Goal: Information Seeking & Learning: Learn about a topic

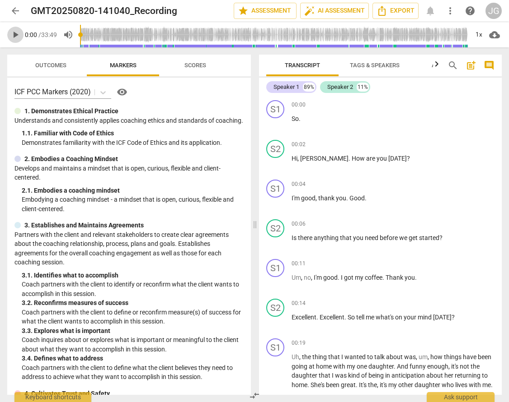
click at [17, 33] on span "play_arrow" at bounding box center [15, 34] width 11 height 11
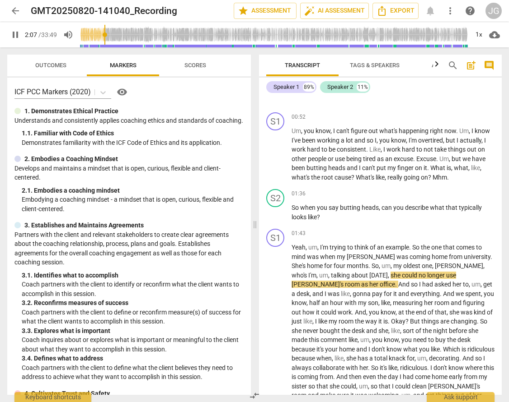
type input "128"
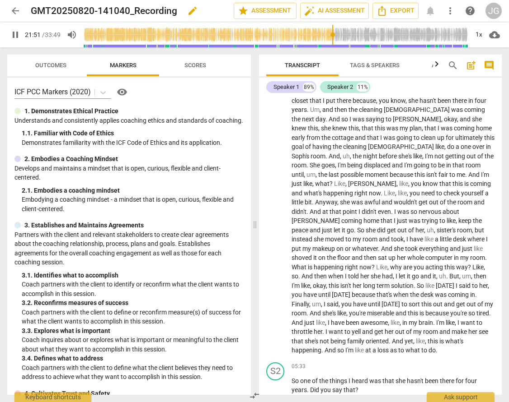
scroll to position [3127, 0]
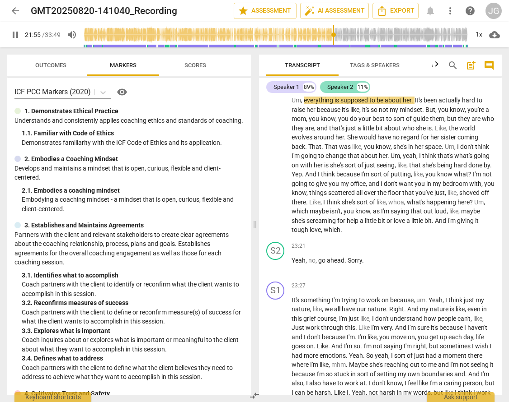
click at [352, 89] on div "Speaker 2" at bounding box center [340, 87] width 26 height 9
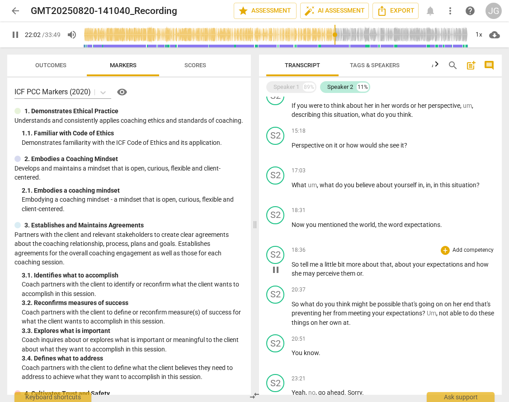
scroll to position [539, 0]
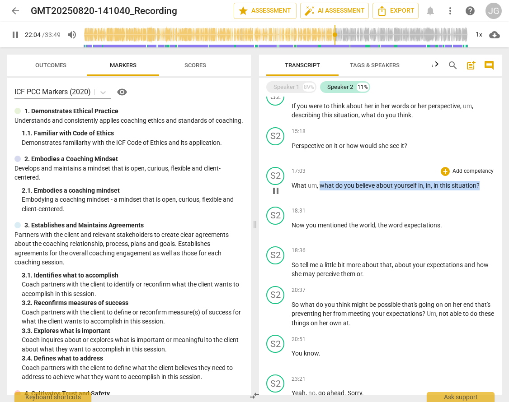
drag, startPoint x: 485, startPoint y: 187, endPoint x: 322, endPoint y: 183, distance: 163.6
click at [322, 183] on p "What um , what do you believe about yourself in , in , in this situation ?" at bounding box center [392, 185] width 203 height 9
copy p "what do you believe about yourself in , in , in this situation ?"
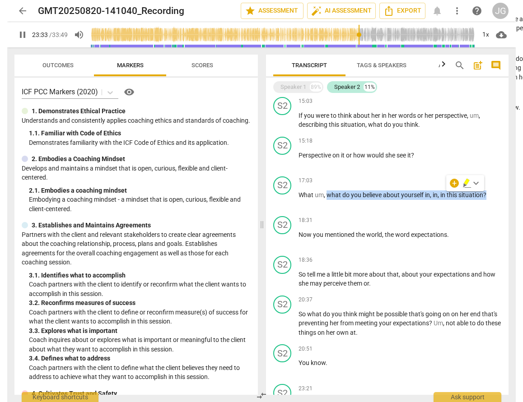
scroll to position [832, 0]
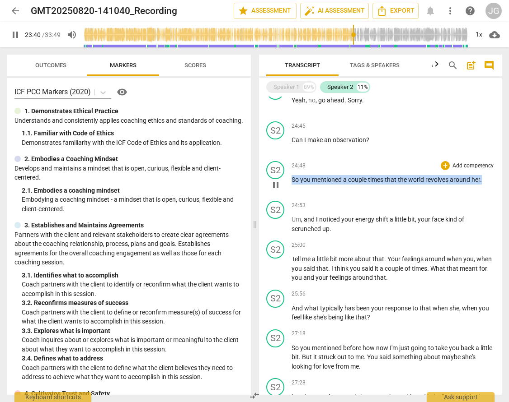
drag, startPoint x: 292, startPoint y: 178, endPoint x: 490, endPoint y: 180, distance: 198.7
click at [490, 180] on p "So you mentioned a couple times that the world revolves around her ." at bounding box center [392, 179] width 203 height 9
copy p "So you mentioned a couple times that the world revolves around her ."
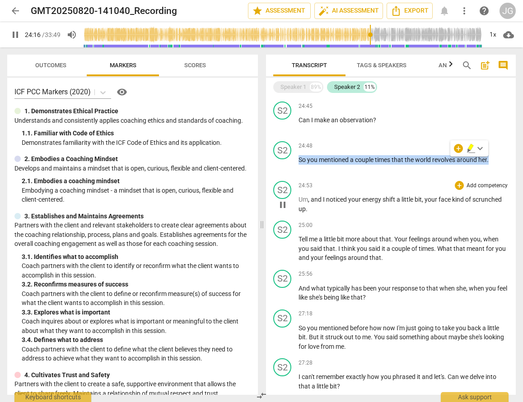
scroll to position [853, 0]
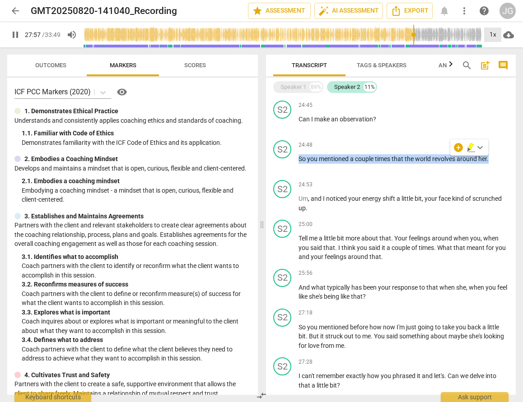
click at [495, 36] on div "1x" at bounding box center [492, 35] width 17 height 14
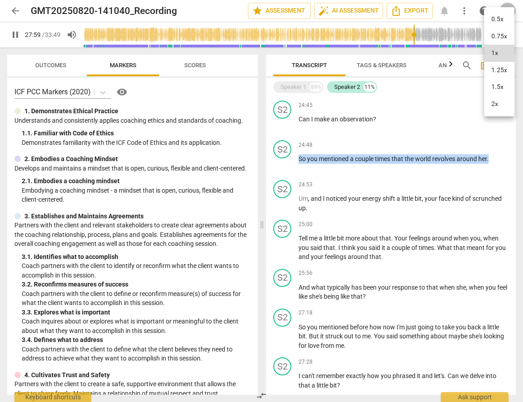
click at [489, 104] on li "2x" at bounding box center [499, 104] width 30 height 17
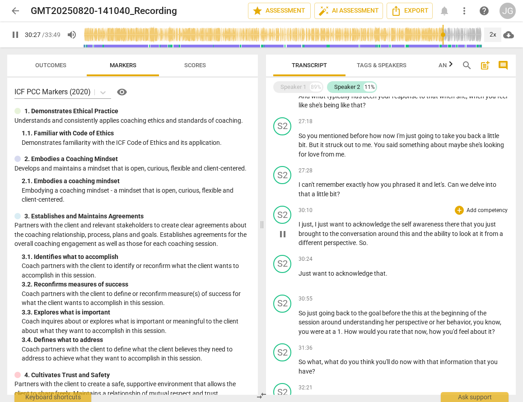
scroll to position [1045, 0]
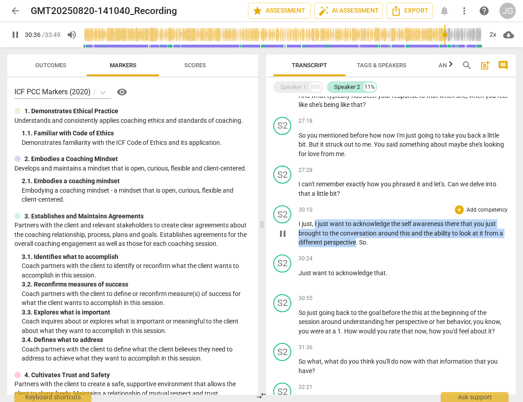
drag, startPoint x: 315, startPoint y: 222, endPoint x: 355, endPoint y: 245, distance: 46.2
click at [355, 245] on p "I just , I just want to acknowledge the self awareness there that you just brou…" at bounding box center [404, 233] width 210 height 28
copy p "I just want to acknowledge the self awareness there that you just brought to th…"
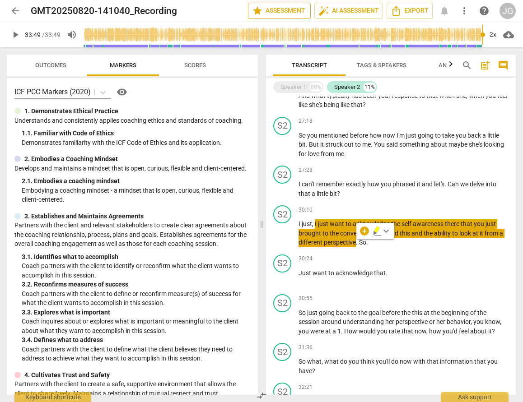
type input "2029"
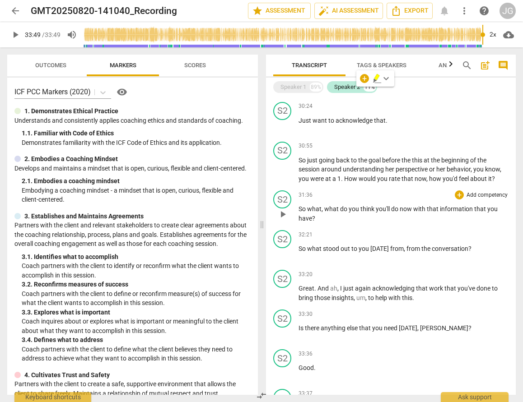
scroll to position [1184, 0]
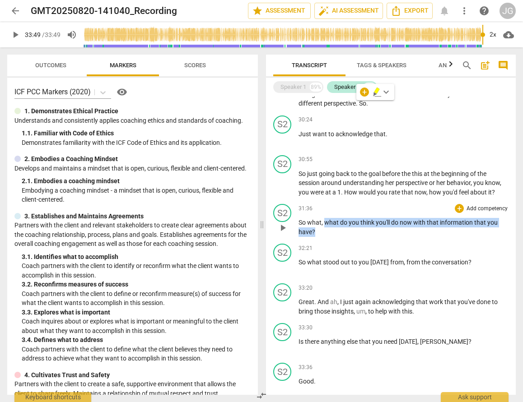
drag, startPoint x: 318, startPoint y: 234, endPoint x: 325, endPoint y: 223, distance: 13.7
click at [325, 223] on p "So what , what do you think you'll do now with that information that you have ?" at bounding box center [404, 227] width 210 height 19
copy p "what do you think you'll do now with that information that you have ?"
click at [309, 88] on div "Speaker 1 89%" at bounding box center [298, 87] width 50 height 12
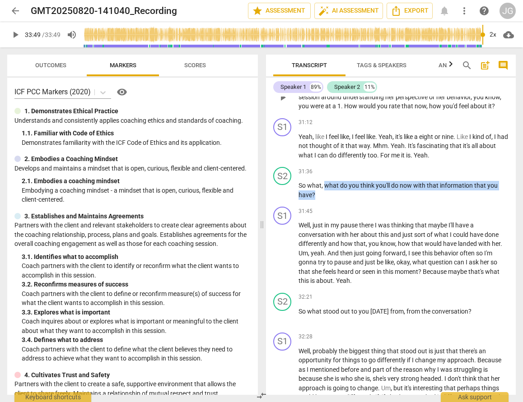
scroll to position [4596, 0]
